Goal: Task Accomplishment & Management: Use online tool/utility

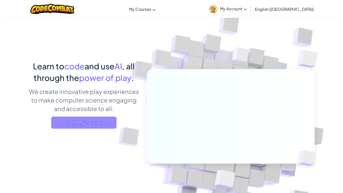
click at [102, 125] on span "Go to My Courses" at bounding box center [83, 122] width 65 height 12
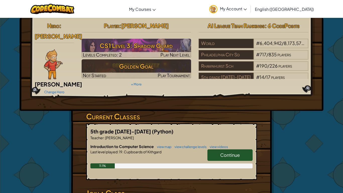
click at [220, 150] on link "Continue" at bounding box center [229, 155] width 45 height 12
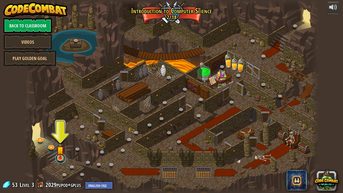
click at [60, 162] on link at bounding box center [60, 158] width 10 height 10
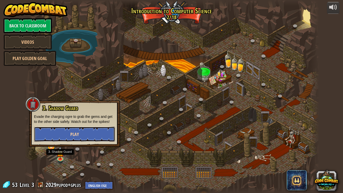
click at [86, 134] on button "Play" at bounding box center [74, 134] width 81 height 15
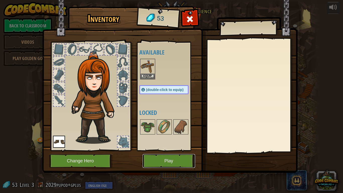
click at [173, 164] on button "Play" at bounding box center [169, 161] width 52 height 14
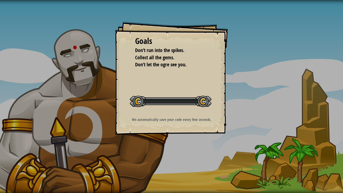
click at [177, 164] on div "Goals Don’t run into the spikes. Collect all the gems. Don’t let the ogre see y…" at bounding box center [171, 96] width 343 height 193
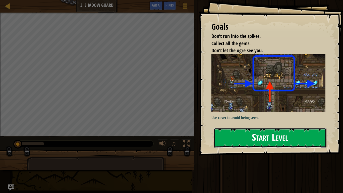
click at [252, 137] on button "Start Level" at bounding box center [270, 138] width 113 height 20
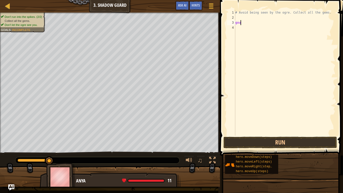
scroll to position [2, 1]
type textarea "goup\"
type textarea "g"
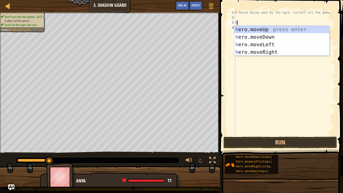
type textarea "he"
click at [302, 30] on div "he ro.moveUp press enter he ro.moveDown press enter he ro.moveLeft press enter …" at bounding box center [281, 48] width 95 height 45
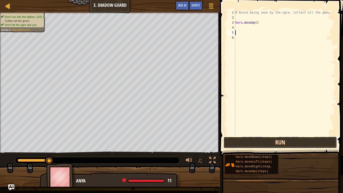
click at [320, 137] on button "Run" at bounding box center [279, 143] width 113 height 12
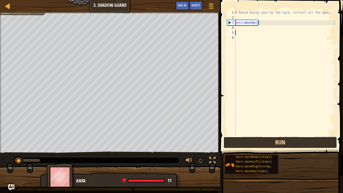
click at [318, 145] on button "Run" at bounding box center [279, 143] width 113 height 12
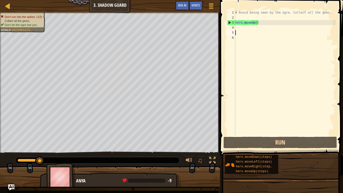
click at [277, 24] on div "# Avoid being seen by the ogre. Collect all the gems. hero . moveUp ( )" at bounding box center [284, 78] width 101 height 136
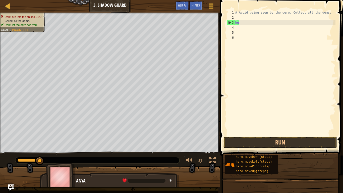
type textarea "h"
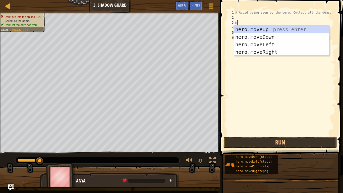
type textarea "mo"
click at [301, 36] on div "hero. mo veUp press enter hero. mo veDown press enter hero. mo veLeft press ent…" at bounding box center [281, 48] width 95 height 45
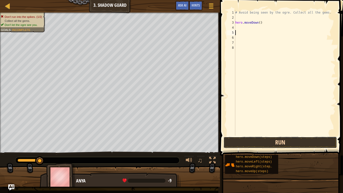
click at [324, 144] on button "Run" at bounding box center [279, 143] width 113 height 12
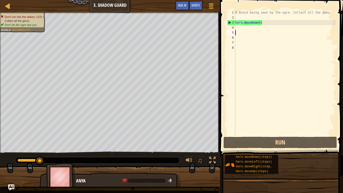
click at [277, 25] on div "# Avoid being seen by the ogre. Collect all the gems. hero . moveDown ( )" at bounding box center [284, 78] width 101 height 136
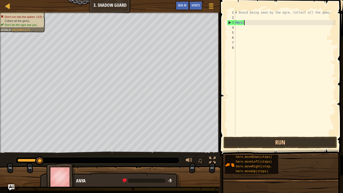
type textarea "h"
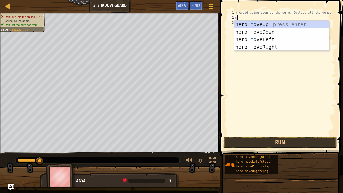
type textarea "mo"
click at [278, 21] on div "hero. mo veUp press enter hero. mo veDown press enter hero. mo veLeft press ent…" at bounding box center [281, 43] width 95 height 45
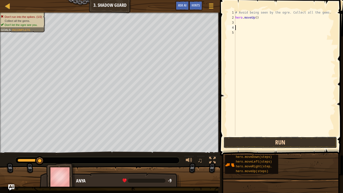
click at [328, 137] on button "Run" at bounding box center [279, 143] width 113 height 12
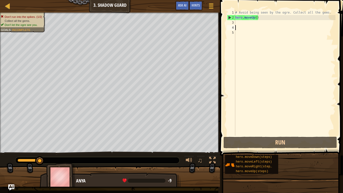
click at [274, 15] on div "# Avoid being seen by the ogre. Collect all the gems. hero . moveUp ( )" at bounding box center [284, 78] width 101 height 136
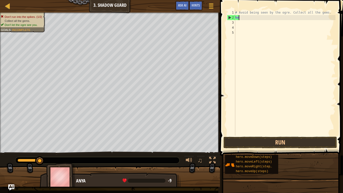
type textarea "h"
type textarea "m"
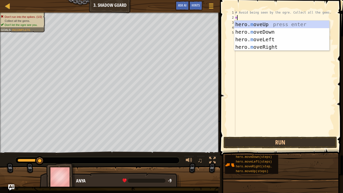
click at [284, 37] on div "hero. m oveUp press enter hero. m oveDown press enter hero. m oveLeft press ent…" at bounding box center [281, 43] width 95 height 45
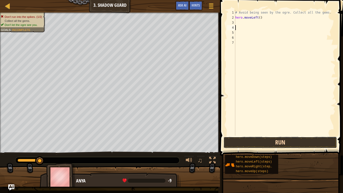
click at [304, 138] on button "Run" at bounding box center [279, 143] width 113 height 12
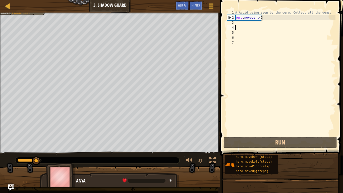
click at [246, 45] on div "# Avoid being seen by the ogre. Collect all the gems. hero . moveLeft ( )" at bounding box center [284, 78] width 101 height 136
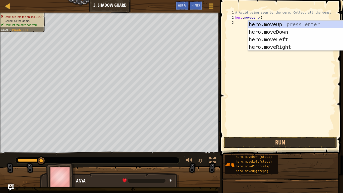
click at [297, 46] on div "hero.moveUp press enter hero.moveDown press enter hero.moveLeft press enter her…" at bounding box center [295, 43] width 95 height 45
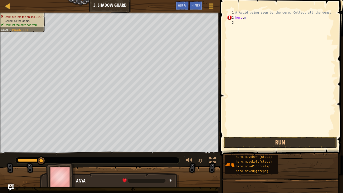
type textarea "h"
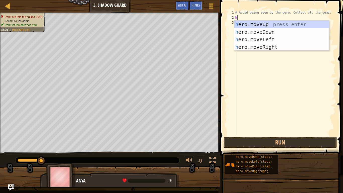
click at [278, 49] on div "h ero.moveUp press enter h ero.moveDown press enter h ero.moveLeft press enter …" at bounding box center [281, 43] width 95 height 45
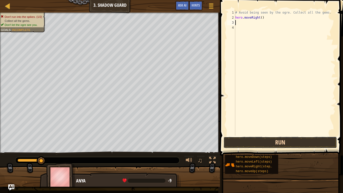
click at [294, 148] on button "Run" at bounding box center [279, 143] width 113 height 12
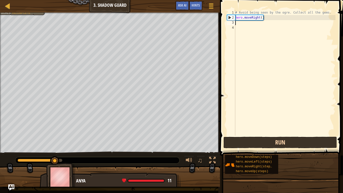
type textarea "m"
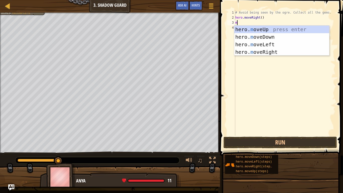
click at [288, 46] on div "hero. m oveUp press enter hero. m oveDown press enter hero. m oveLeft press ent…" at bounding box center [281, 48] width 95 height 45
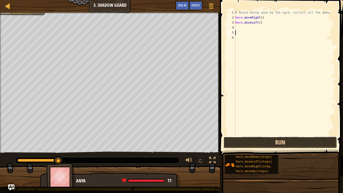
click at [328, 143] on button "Run" at bounding box center [279, 143] width 113 height 12
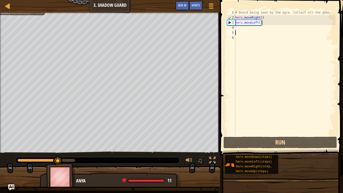
click at [269, 23] on div "# Avoid being seen by the ogre. Collect all the gems. hero . moveRight ( ) hero…" at bounding box center [284, 78] width 101 height 136
click at [272, 22] on div "# Avoid being seen by the ogre. Collect all the gems. hero . moveRight ( ) hero…" at bounding box center [284, 78] width 101 height 136
click at [263, 24] on div "# Avoid being seen by the ogre. Collect all the gems. hero . moveRight ( ) hero…" at bounding box center [284, 78] width 101 height 136
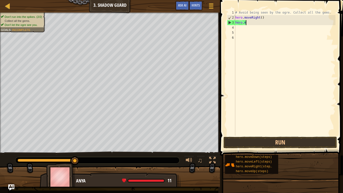
type textarea "h"
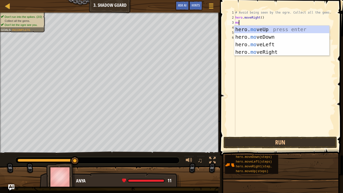
type textarea "mov"
click at [293, 32] on div "hero. mov eUp press enter hero. mov eDown press enter hero. mov eLeft press ent…" at bounding box center [281, 48] width 95 height 45
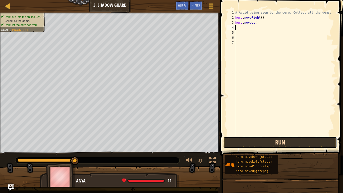
click at [309, 141] on button "Run" at bounding box center [279, 143] width 113 height 12
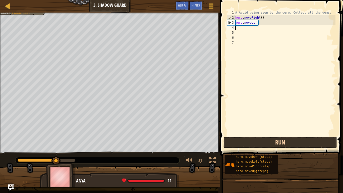
type textarea "m"
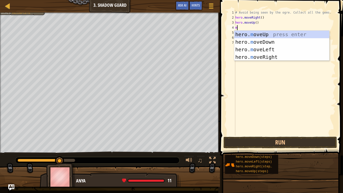
click at [289, 49] on div "hero. m oveUp press enter hero. m oveDown press enter hero. m oveLeft press ent…" at bounding box center [281, 53] width 95 height 45
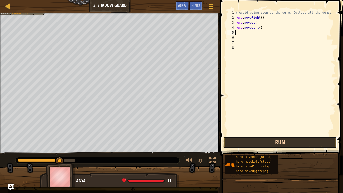
click at [317, 144] on button "Run" at bounding box center [279, 143] width 113 height 12
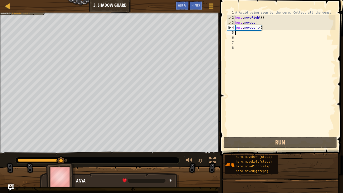
click at [266, 29] on div "# Avoid being seen by the ogre. Collect all the gems. hero . moveRight ( ) hero…" at bounding box center [284, 78] width 101 height 136
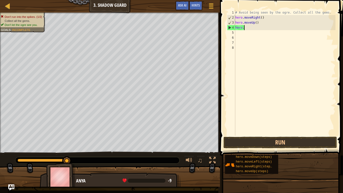
type textarea "h"
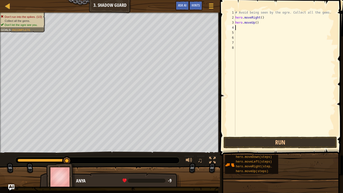
type textarea "m"
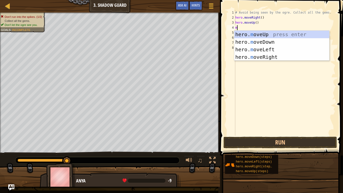
click at [281, 53] on div "hero. m oveUp press enter hero. m oveDown press enter hero. m oveLeft press ent…" at bounding box center [281, 53] width 95 height 45
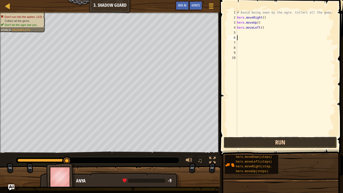
click at [315, 145] on button "Run" at bounding box center [279, 143] width 113 height 12
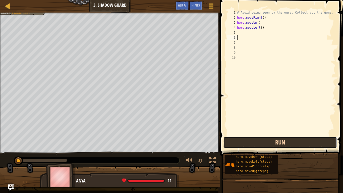
click at [314, 143] on button "Run" at bounding box center [279, 143] width 113 height 12
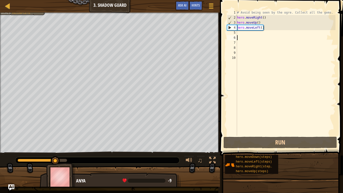
click at [277, 25] on div "# Avoid being seen by the ogre. Collect all the gems. hero . moveRight ( ) hero…" at bounding box center [285, 78] width 99 height 136
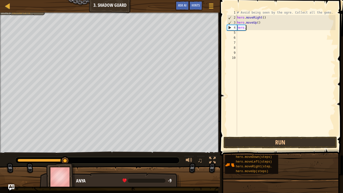
type textarea "h"
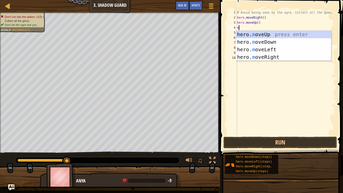
type textarea "mo"
click at [295, 54] on div "hero. mo veUp press enter hero. mo veDown press enter hero. mo veLeft press ent…" at bounding box center [283, 53] width 95 height 45
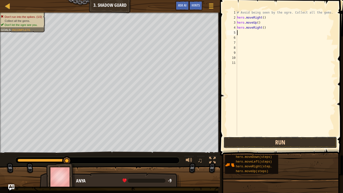
click at [297, 143] on button "Run" at bounding box center [279, 143] width 113 height 12
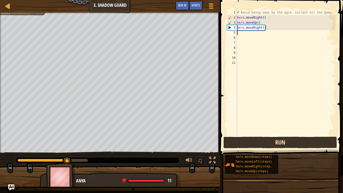
type textarea "m"
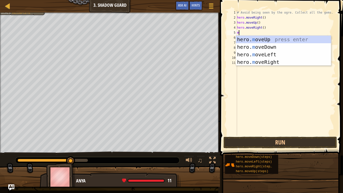
click at [296, 46] on div "hero. m oveUp press enter hero. m oveDown press enter hero. m oveLeft press ent…" at bounding box center [283, 58] width 95 height 45
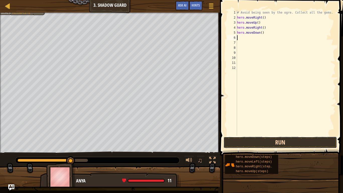
click at [311, 137] on button "Run" at bounding box center [279, 143] width 113 height 12
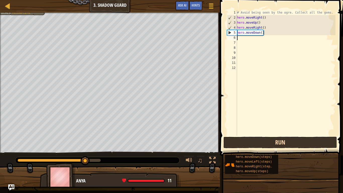
type textarea "m"
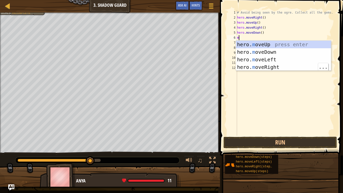
click at [291, 69] on div "hero. m oveUp press enter hero. m oveDown press enter hero. m oveLeft press ent…" at bounding box center [283, 63] width 95 height 45
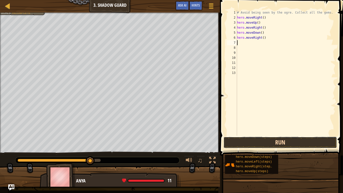
click at [294, 143] on button "Run" at bounding box center [279, 143] width 113 height 12
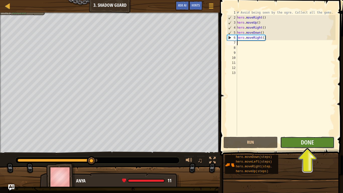
click at [318, 143] on button "Done" at bounding box center [307, 143] width 54 height 12
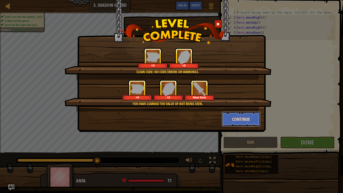
click at [243, 118] on button "Continue" at bounding box center [241, 118] width 39 height 15
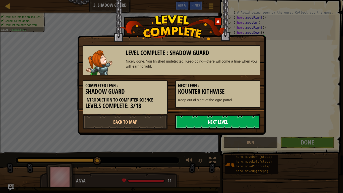
click at [256, 122] on link "Next Level" at bounding box center [217, 121] width 85 height 15
click at [248, 121] on link "Next Level" at bounding box center [217, 121] width 85 height 15
click at [244, 123] on link "Next Level" at bounding box center [217, 121] width 85 height 15
click at [246, 119] on link "Next Level" at bounding box center [217, 121] width 85 height 15
click at [246, 118] on link "Next Level" at bounding box center [217, 121] width 85 height 15
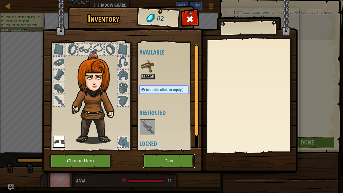
click at [172, 161] on button "Play" at bounding box center [169, 161] width 52 height 14
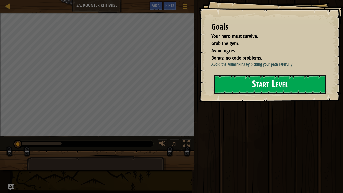
click at [276, 86] on button "Start Level" at bounding box center [270, 85] width 113 height 20
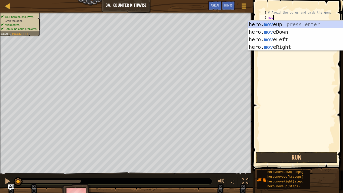
scroll to position [2, 1]
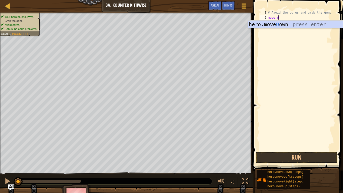
type textarea "move do"
click at [309, 28] on div "# Avoid the ogres and grab the gem. move do" at bounding box center [301, 85] width 69 height 151
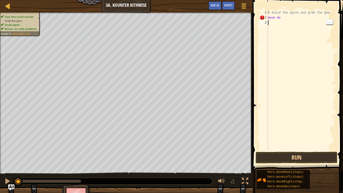
scroll to position [2, 0]
click at [288, 21] on div "# Avoid the ogres and grab the gem. move do" at bounding box center [301, 85] width 69 height 151
click at [288, 18] on div "# Avoid the ogres and grab the gem. move do" at bounding box center [301, 85] width 69 height 151
type textarea "m"
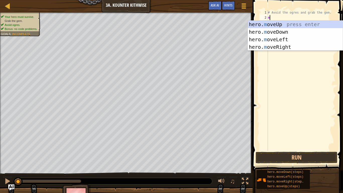
click at [295, 33] on div "hero. m oveUp press enter hero. m oveDown press enter hero. m oveLeft press ent…" at bounding box center [295, 43] width 95 height 45
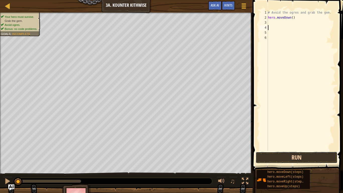
click at [323, 156] on button "Run" at bounding box center [297, 158] width 82 height 12
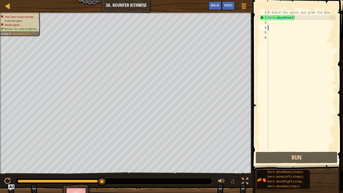
click at [284, 25] on div "# Avoid the ogres and grab the gem. hero . moveDown ( )" at bounding box center [301, 85] width 69 height 151
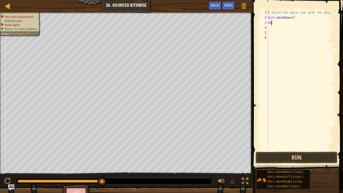
scroll to position [2, 0]
type textarea "m"
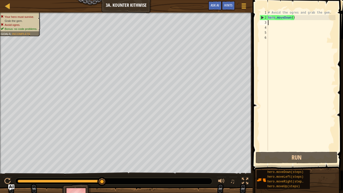
type textarea "h"
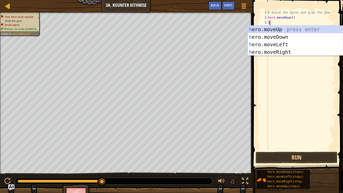
click at [297, 38] on div "h ero.moveUp press enter h ero.moveDown press enter h ero.moveLeft press enter …" at bounding box center [295, 48] width 95 height 45
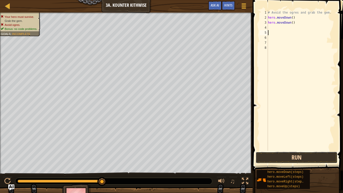
click at [319, 155] on button "Run" at bounding box center [297, 158] width 82 height 12
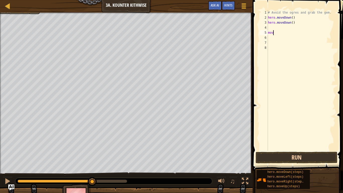
scroll to position [2, 0]
type textarea "m"
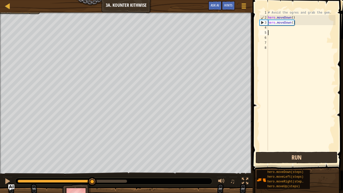
type textarea "l"
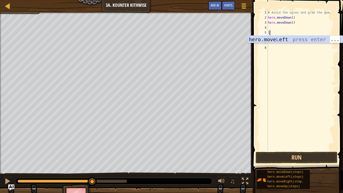
click at [311, 39] on div "hero.move L eft press enter" at bounding box center [295, 47] width 95 height 23
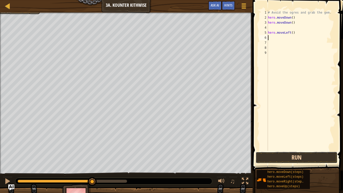
click at [303, 158] on button "Run" at bounding box center [297, 158] width 82 height 12
